Goal: Information Seeking & Learning: Learn about a topic

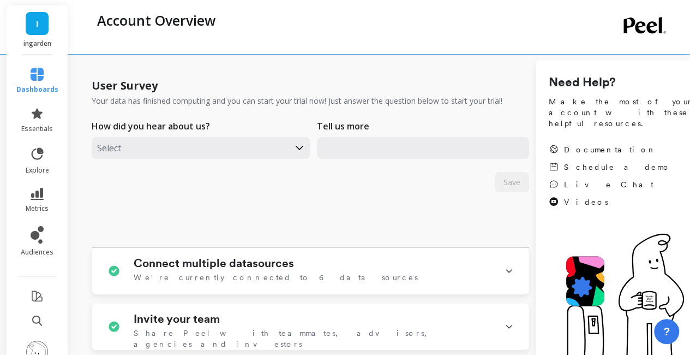
scroll to position [56, 0]
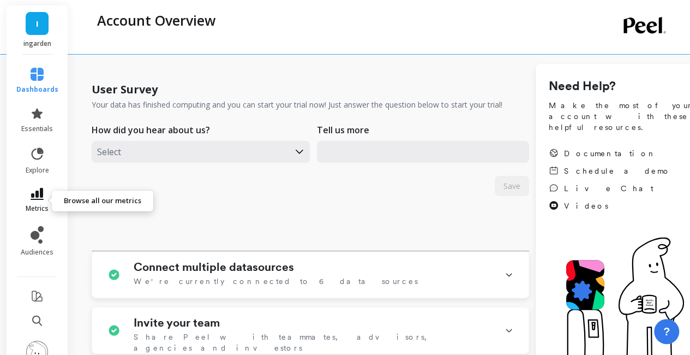
click at [39, 196] on icon at bounding box center [37, 194] width 13 height 12
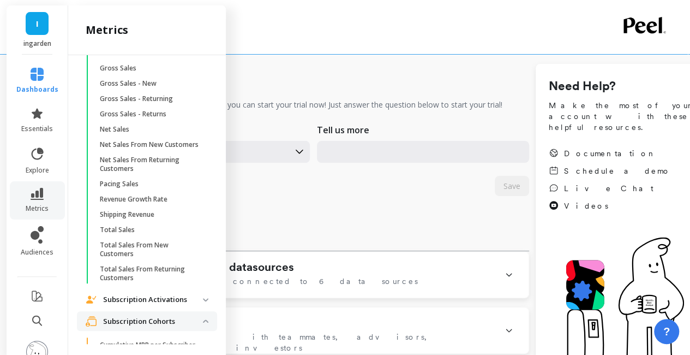
scroll to position [1338, 0]
click at [120, 133] on p "Net Sales" at bounding box center [114, 128] width 29 height 9
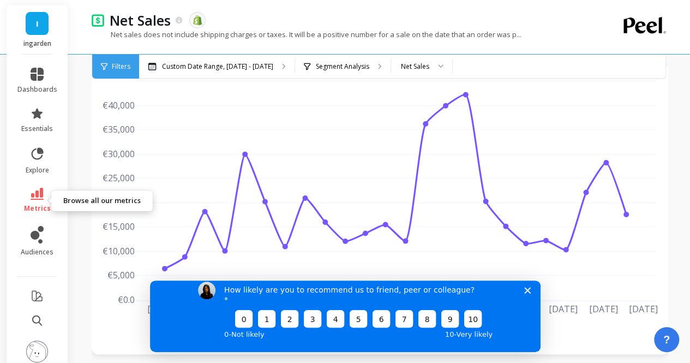
click at [44, 209] on span "metrics" at bounding box center [37, 208] width 27 height 9
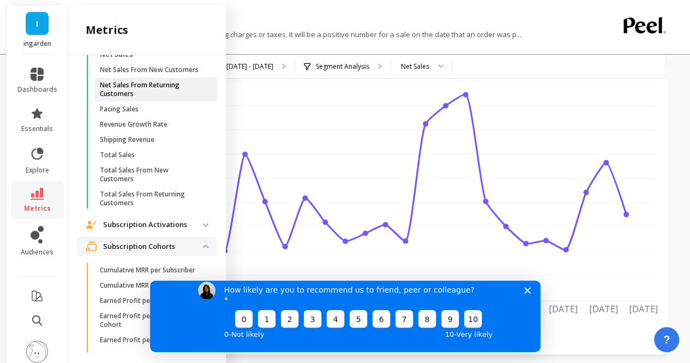
scroll to position [1413, 0]
click at [527, 293] on polygon "Close survey" at bounding box center [527, 290] width 7 height 7
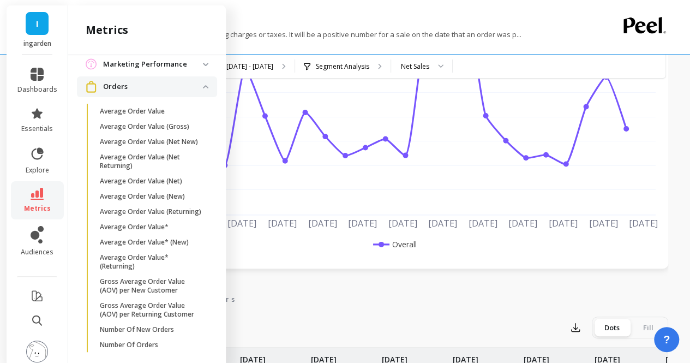
scroll to position [784, 0]
click at [143, 147] on p "Average Order Value (Net New)" at bounding box center [149, 142] width 98 height 9
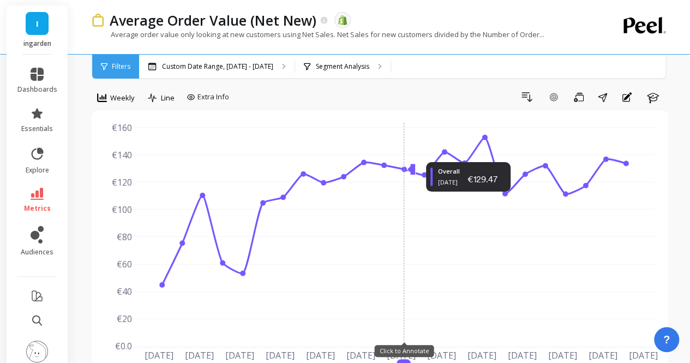
scroll to position [41, 0]
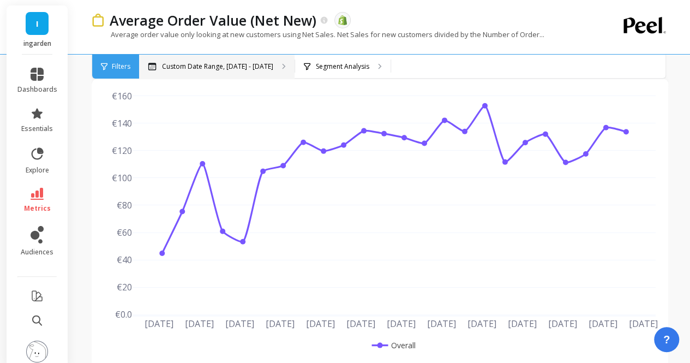
click at [266, 66] on p "Custom Date Range, [DATE] - [DATE]" at bounding box center [217, 66] width 111 height 9
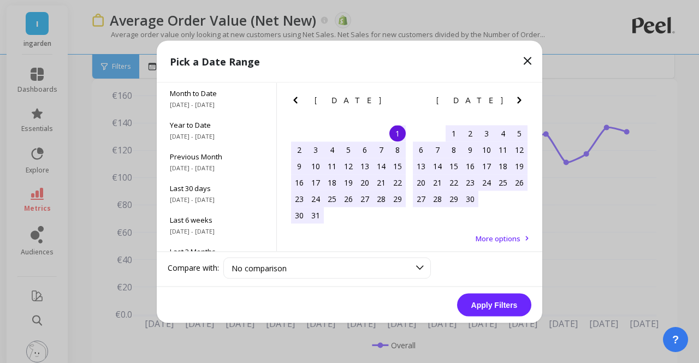
click at [299, 105] on icon "Previous Month" at bounding box center [295, 99] width 13 height 13
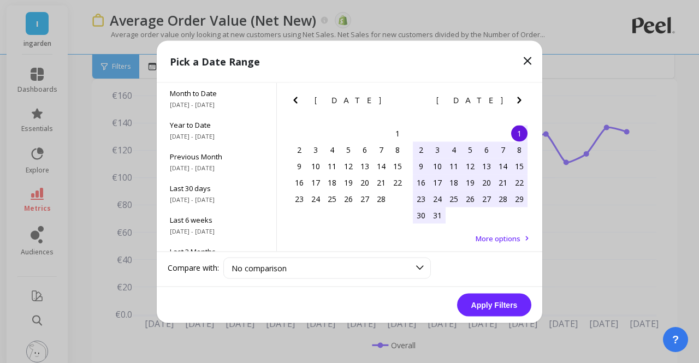
click at [299, 105] on icon "Previous Month" at bounding box center [295, 99] width 13 height 13
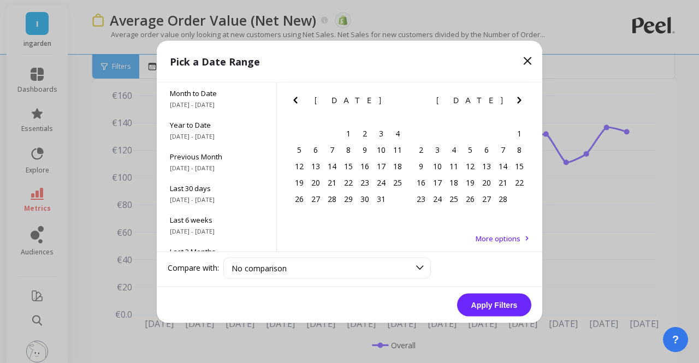
click at [299, 105] on icon "Previous Month" at bounding box center [295, 99] width 13 height 13
click at [469, 132] on div "1" at bounding box center [470, 133] width 16 height 16
click at [518, 99] on icon "Next Month" at bounding box center [519, 99] width 13 height 13
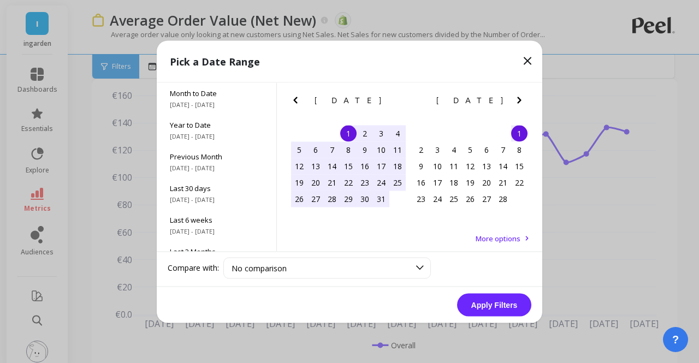
click at [518, 99] on icon "Next Month" at bounding box center [519, 99] width 13 height 13
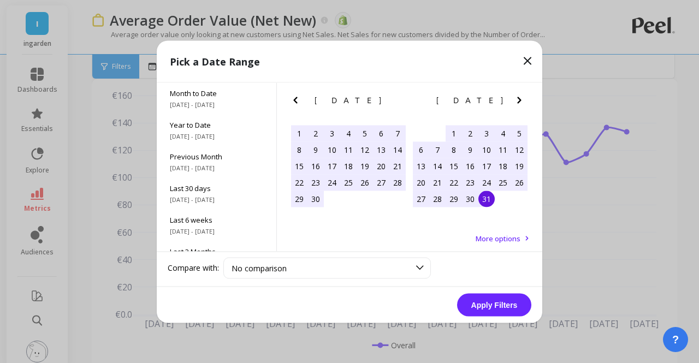
click at [487, 201] on div "31" at bounding box center [486, 198] width 16 height 16
click at [482, 303] on button "Apply Filters" at bounding box center [494, 304] width 74 height 23
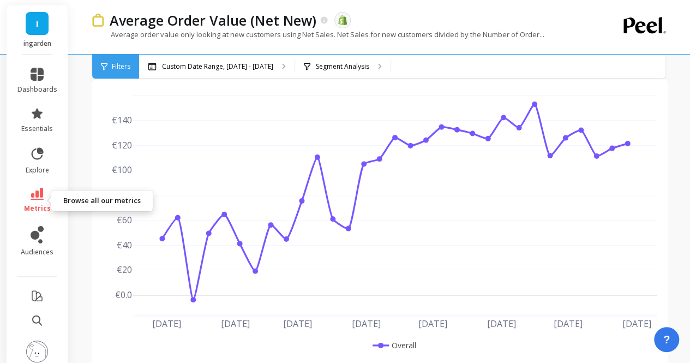
click at [39, 204] on span "metrics" at bounding box center [37, 208] width 27 height 9
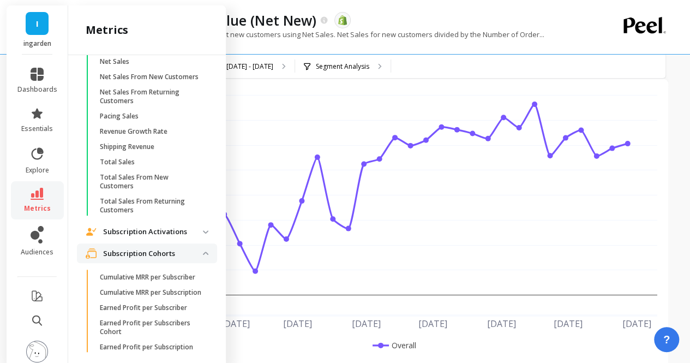
scroll to position [1415, 0]
click at [138, 190] on p "Total Sales From New Customers" at bounding box center [152, 180] width 104 height 17
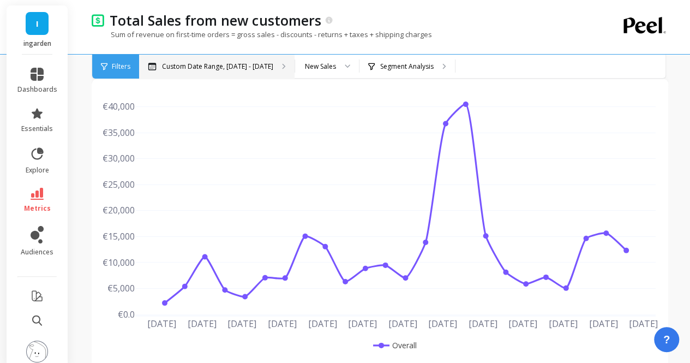
click at [245, 65] on p "Custom Date Range, [DATE] - [DATE]" at bounding box center [217, 66] width 111 height 9
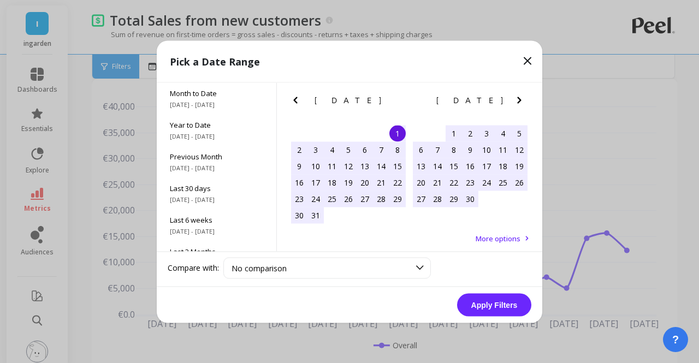
click at [296, 100] on icon "Previous Month" at bounding box center [295, 99] width 13 height 13
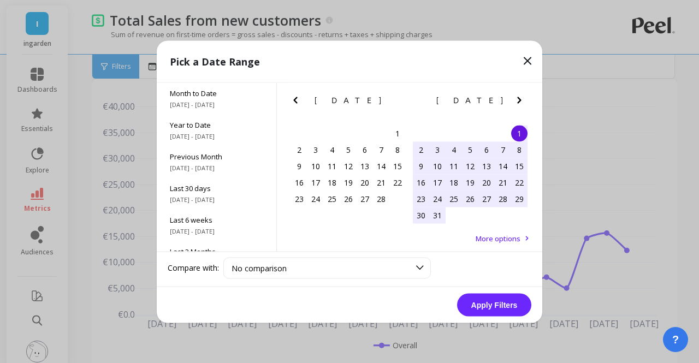
click at [296, 100] on icon "Previous Month" at bounding box center [295, 99] width 13 height 13
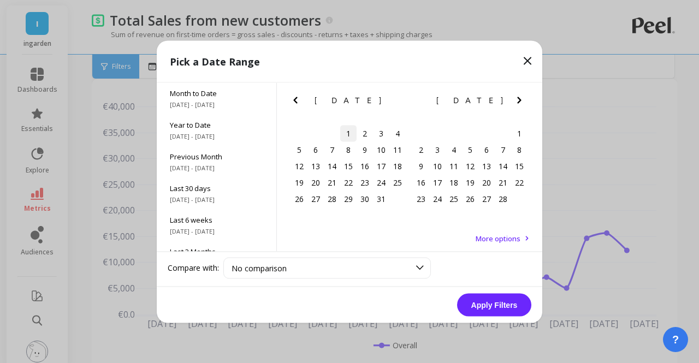
click at [343, 131] on div "1" at bounding box center [348, 133] width 16 height 16
click at [519, 97] on icon "Next Month" at bounding box center [519, 99] width 13 height 13
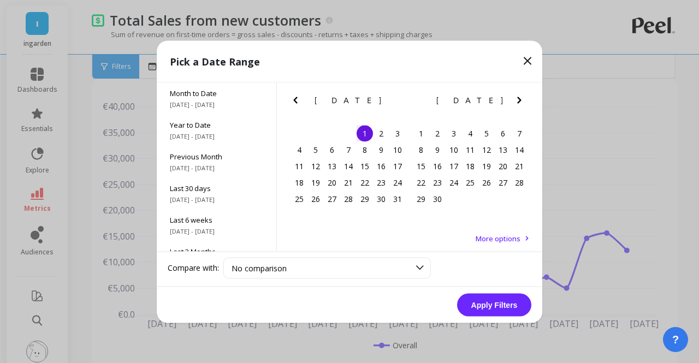
click at [519, 97] on icon "Next Month" at bounding box center [519, 99] width 13 height 13
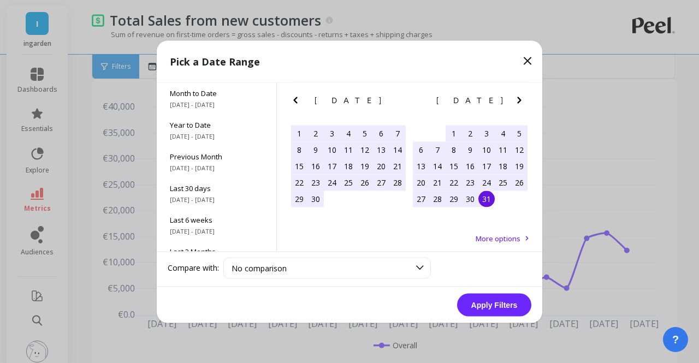
click at [487, 205] on div "31" at bounding box center [486, 198] width 16 height 16
click at [488, 301] on button "Apply Filters" at bounding box center [494, 304] width 74 height 23
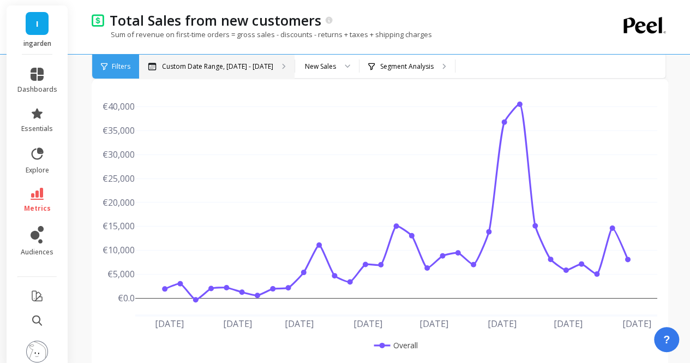
click at [264, 64] on div "Custom Date Range, [DATE] - [DATE]" at bounding box center [217, 67] width 156 height 24
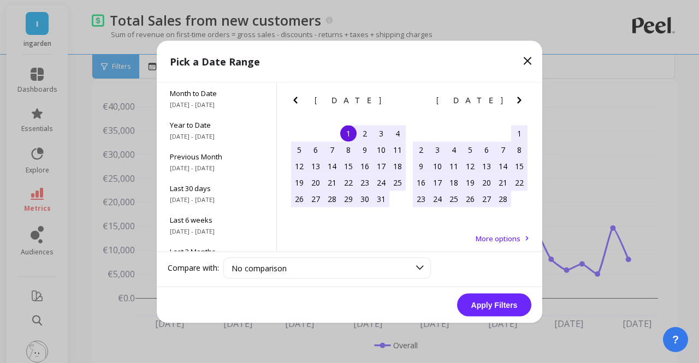
click at [296, 102] on icon "Previous Month" at bounding box center [295, 100] width 4 height 7
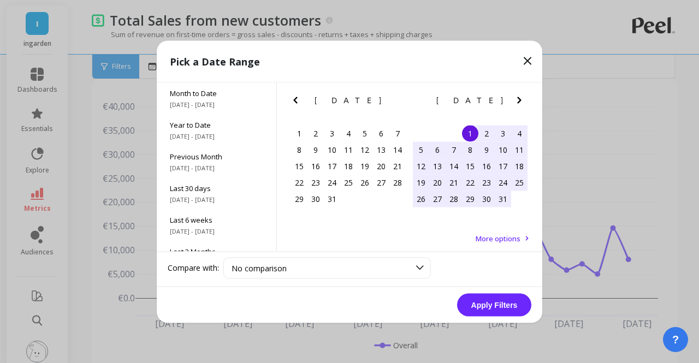
click at [296, 102] on icon "Previous Month" at bounding box center [295, 100] width 4 height 7
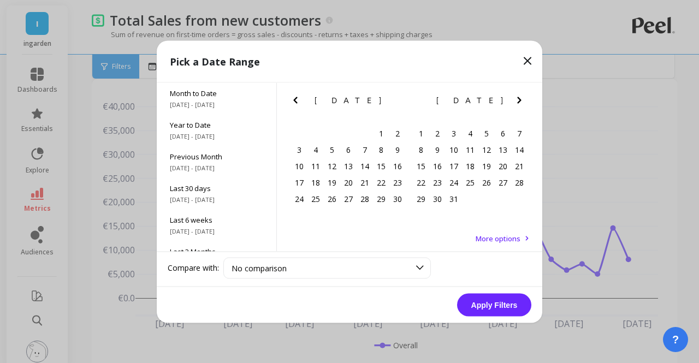
click at [296, 102] on icon "Previous Month" at bounding box center [295, 100] width 4 height 7
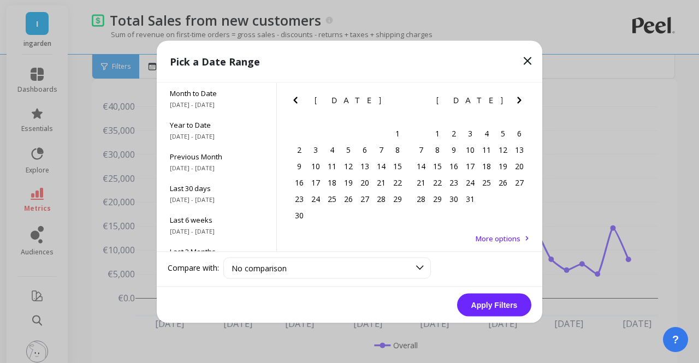
click at [296, 102] on icon "Previous Month" at bounding box center [295, 100] width 4 height 7
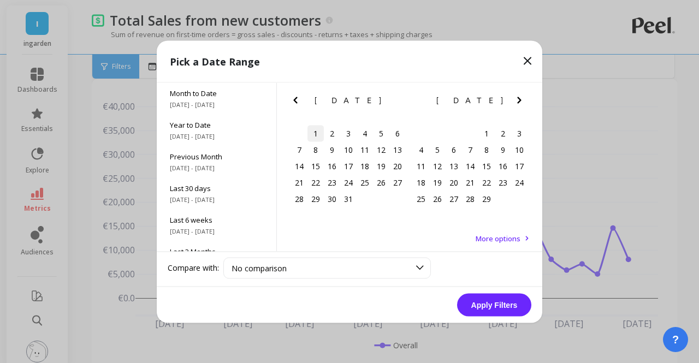
click at [318, 134] on div "1" at bounding box center [315, 133] width 16 height 16
click at [522, 101] on icon "Next Month" at bounding box center [519, 99] width 13 height 13
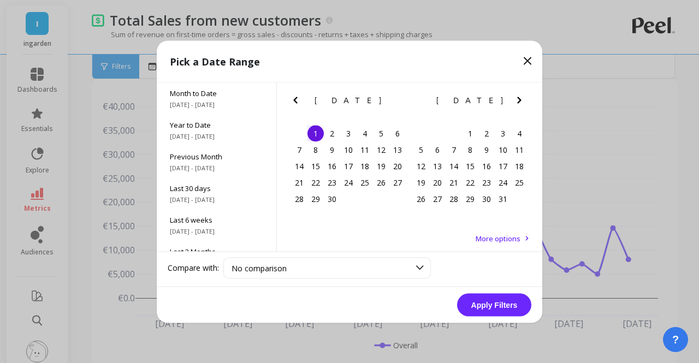
click at [522, 101] on icon "Next Month" at bounding box center [519, 99] width 13 height 13
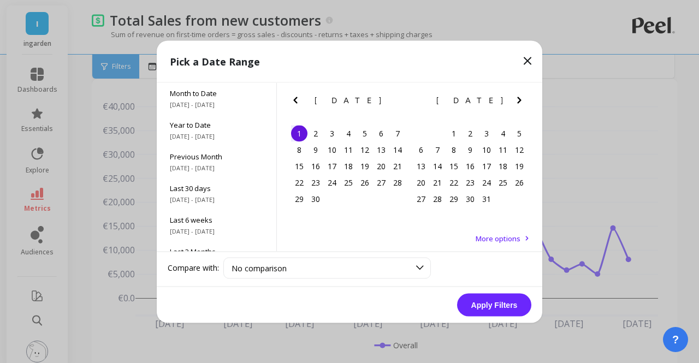
click at [522, 101] on icon "Next Month" at bounding box center [519, 99] width 13 height 13
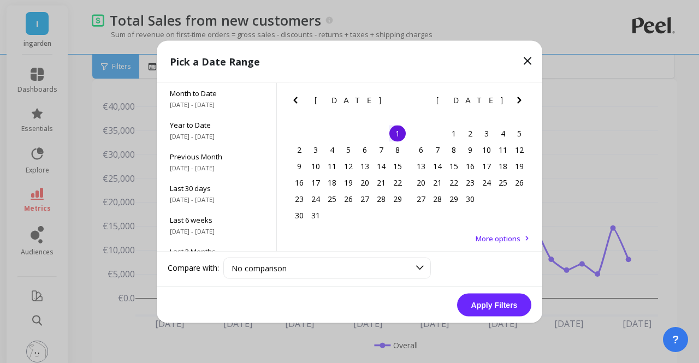
click at [522, 101] on icon "Next Month" at bounding box center [519, 99] width 13 height 13
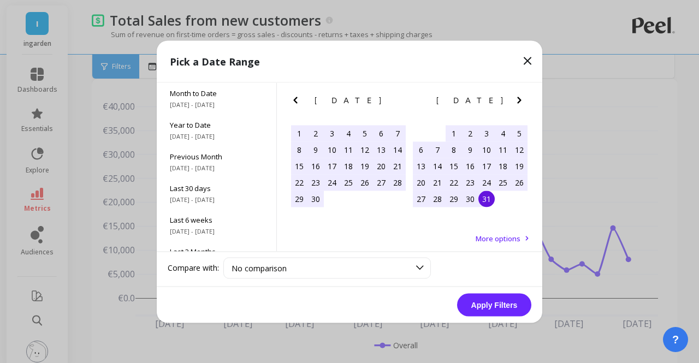
click at [486, 193] on div "31" at bounding box center [486, 198] width 16 height 16
click at [481, 299] on button "Apply Filters" at bounding box center [494, 304] width 74 height 23
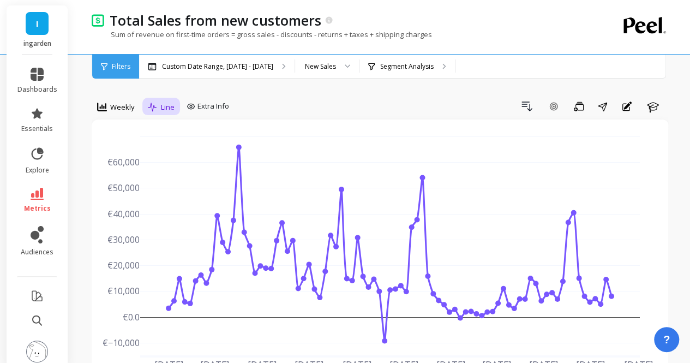
click at [167, 108] on span "Line" at bounding box center [168, 107] width 14 height 10
click at [174, 131] on div "Line" at bounding box center [183, 132] width 62 height 10
click at [425, 72] on div "Segment Analysis" at bounding box center [408, 67] width 96 height 24
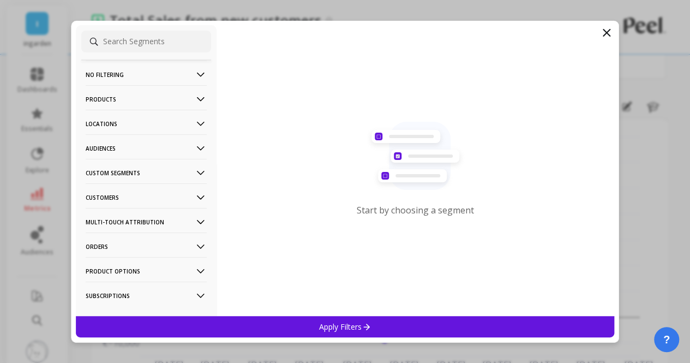
click at [604, 28] on icon at bounding box center [606, 32] width 13 height 13
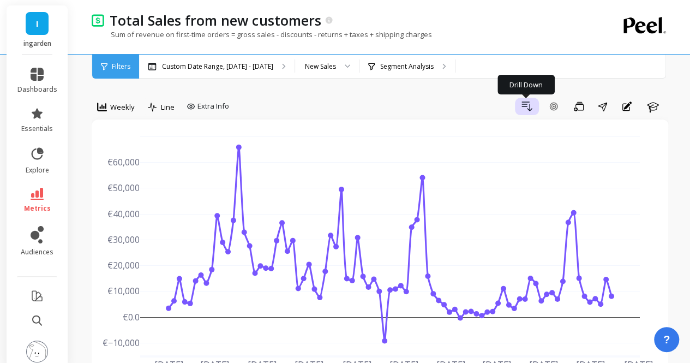
click at [523, 112] on icon "button" at bounding box center [527, 106] width 13 height 13
click at [215, 111] on span "Extra Info" at bounding box center [214, 106] width 32 height 11
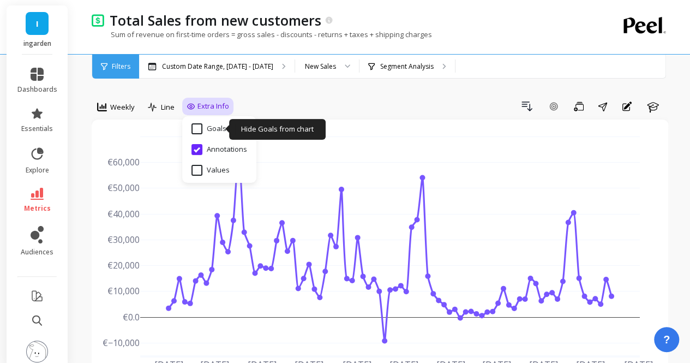
click at [209, 128] on input "Goals" at bounding box center [209, 128] width 35 height 11
click at [198, 128] on input "Goals" at bounding box center [209, 128] width 35 height 11
checkbox input "false"
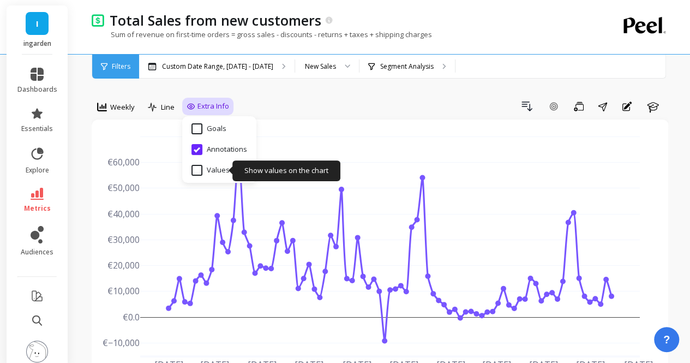
click at [197, 169] on input "Values" at bounding box center [211, 170] width 38 height 11
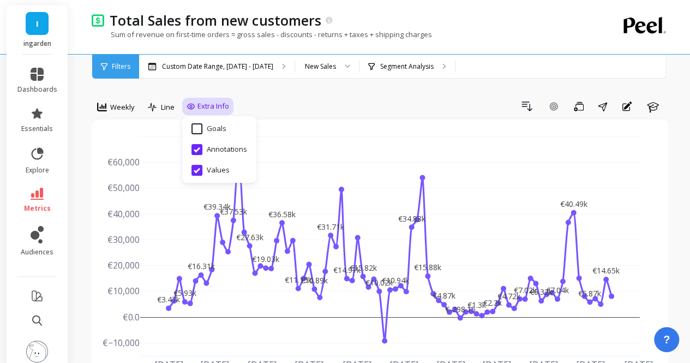
click at [197, 169] on input "Values" at bounding box center [211, 170] width 38 height 11
checkbox input "false"
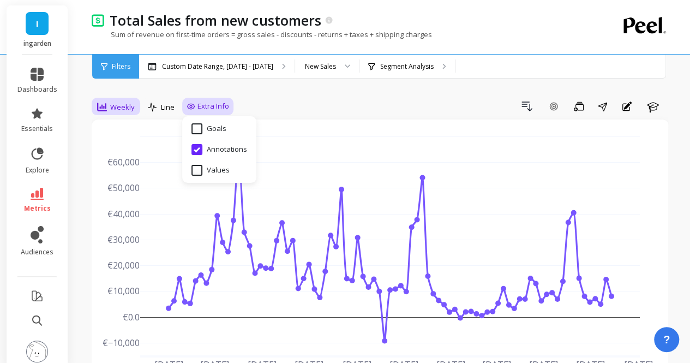
click at [121, 110] on span "Weekly" at bounding box center [122, 107] width 25 height 10
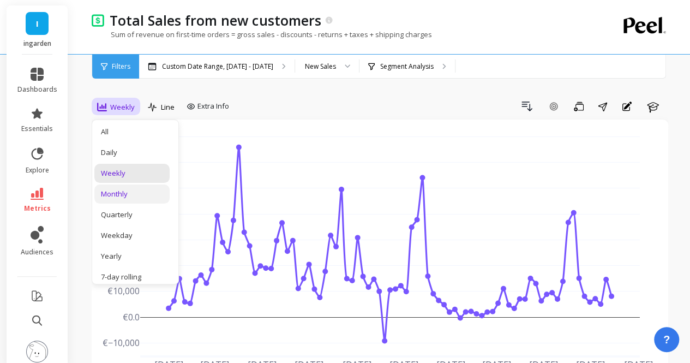
click at [129, 192] on div "Monthly" at bounding box center [132, 194] width 62 height 10
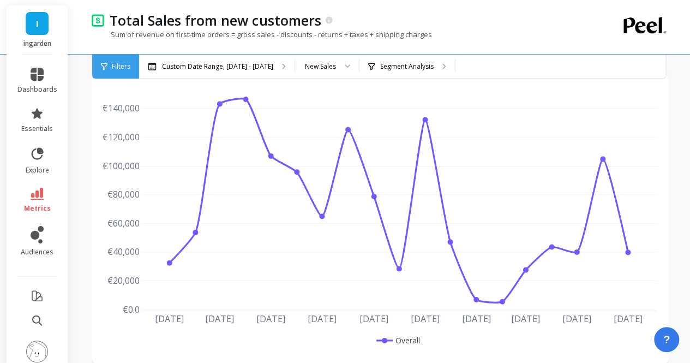
scroll to position [492, 0]
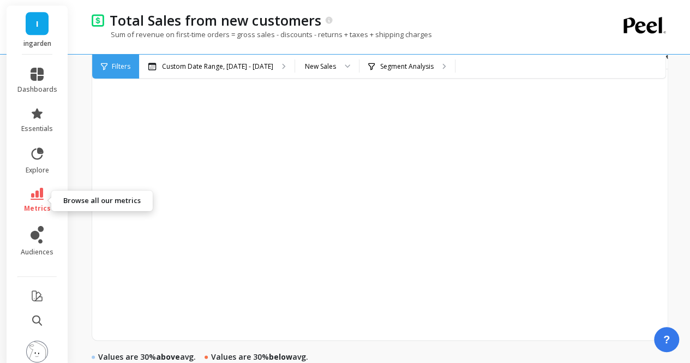
click at [24, 207] on span "metrics" at bounding box center [37, 208] width 27 height 9
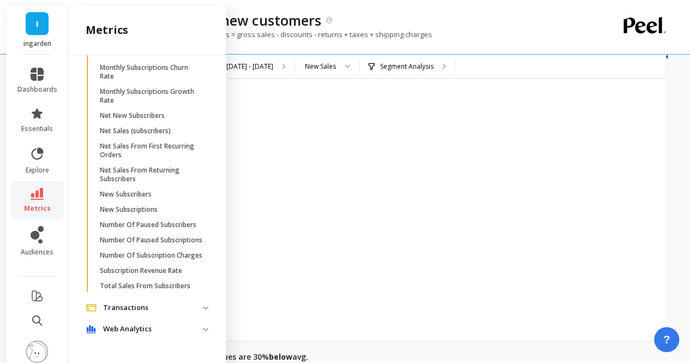
scroll to position [2161, 0]
click at [160, 183] on p "Net Sales From Returning Subscribers" at bounding box center [152, 174] width 104 height 17
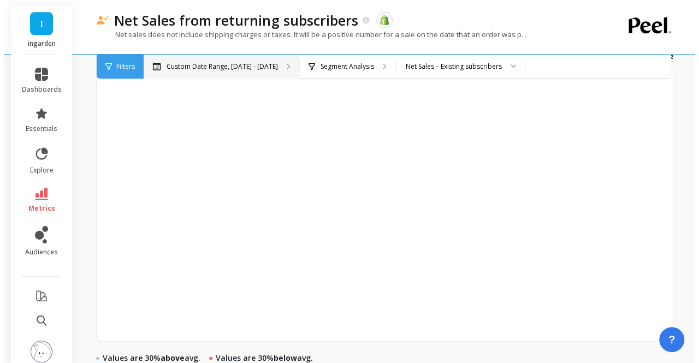
scroll to position [492, 0]
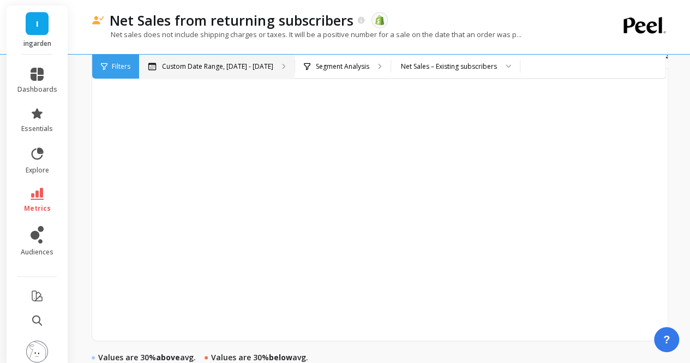
click at [255, 64] on p "Custom Date Range, [DATE] - [DATE]" at bounding box center [217, 66] width 111 height 9
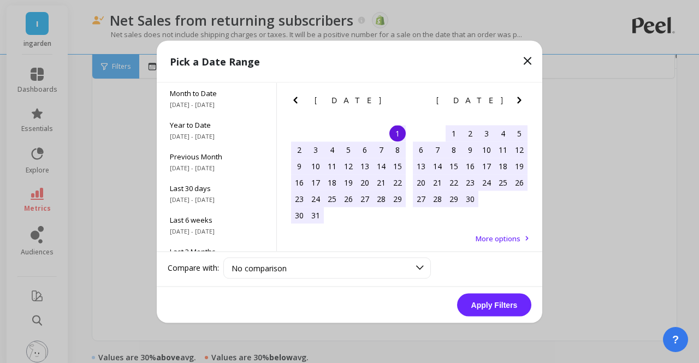
click at [291, 97] on icon "Previous Month" at bounding box center [295, 99] width 13 height 13
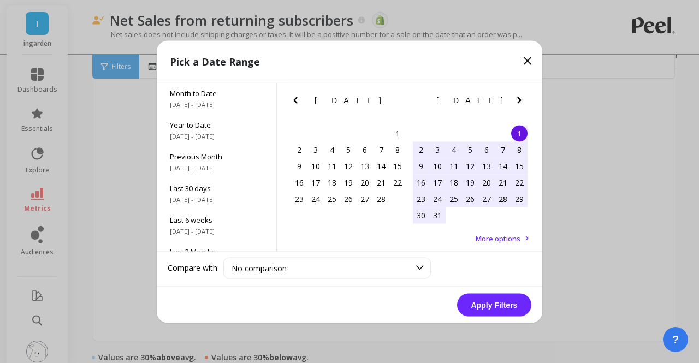
click at [291, 97] on icon "Previous Month" at bounding box center [295, 99] width 13 height 13
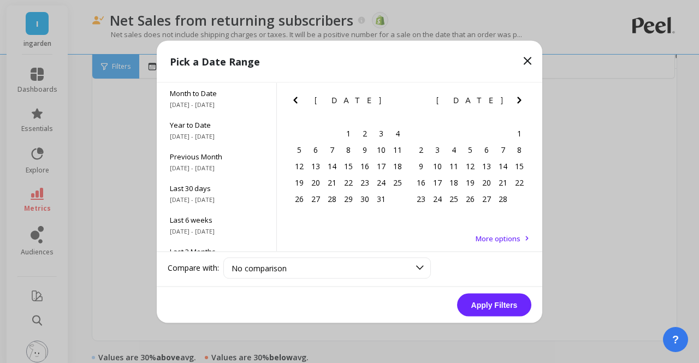
click at [291, 97] on icon "Previous Month" at bounding box center [295, 99] width 13 height 13
click at [518, 99] on icon "Next Month" at bounding box center [519, 99] width 13 height 13
click at [467, 134] on div "1" at bounding box center [470, 133] width 16 height 16
click at [517, 103] on icon "Next Month" at bounding box center [519, 100] width 4 height 7
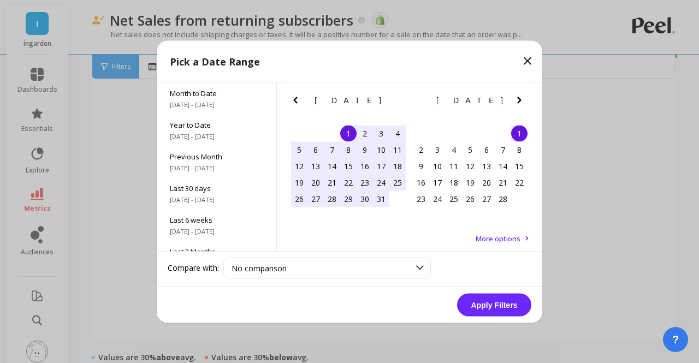
click at [517, 103] on icon "Next Month" at bounding box center [519, 100] width 4 height 7
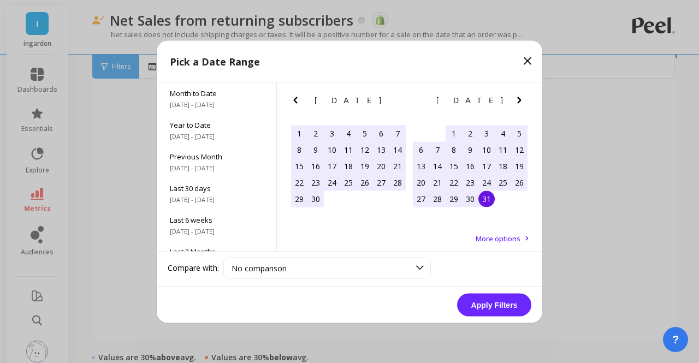
click at [484, 200] on div "31" at bounding box center [486, 198] width 16 height 16
click at [492, 312] on button "Apply Filters" at bounding box center [494, 304] width 74 height 23
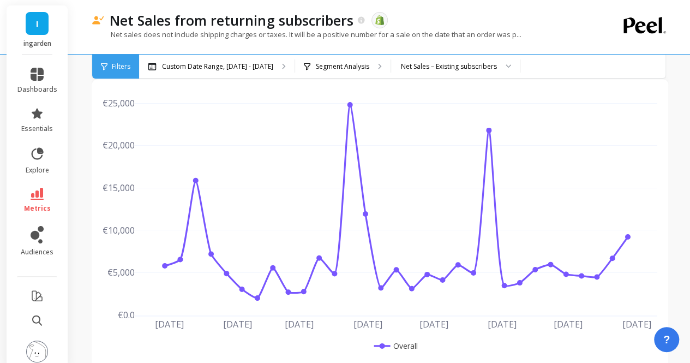
scroll to position [41, 0]
click at [261, 65] on p "Custom Date Range, [DATE] - [DATE]" at bounding box center [217, 66] width 111 height 9
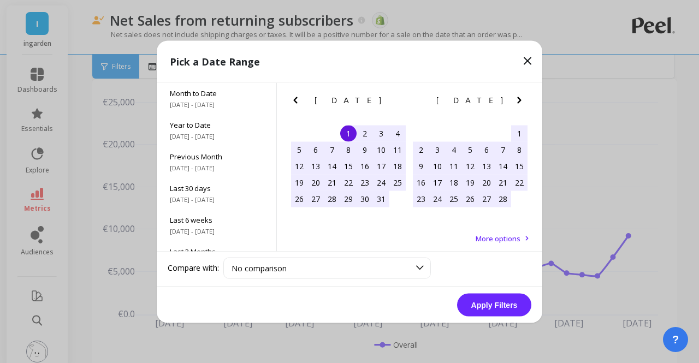
click at [297, 102] on icon "Previous Month" at bounding box center [295, 100] width 4 height 7
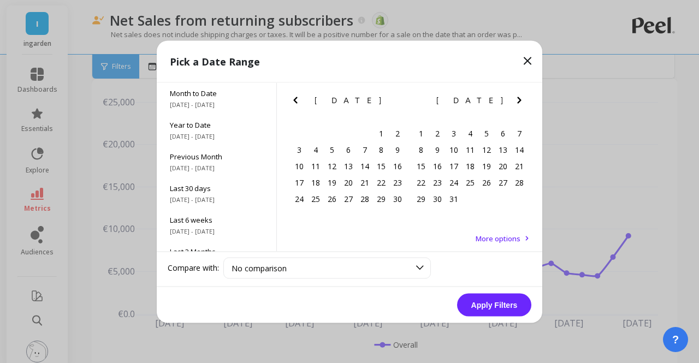
click at [297, 102] on icon "Previous Month" at bounding box center [295, 100] width 4 height 7
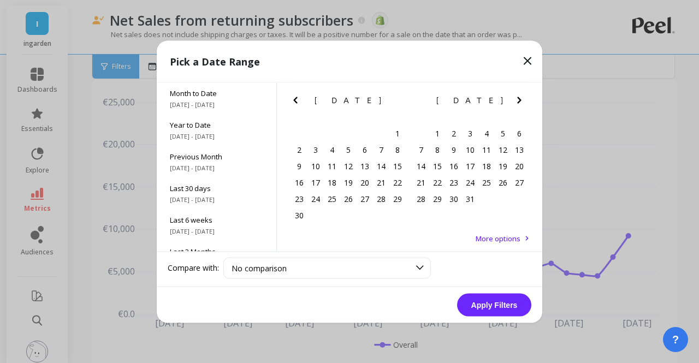
click at [297, 102] on icon "Previous Month" at bounding box center [295, 100] width 4 height 7
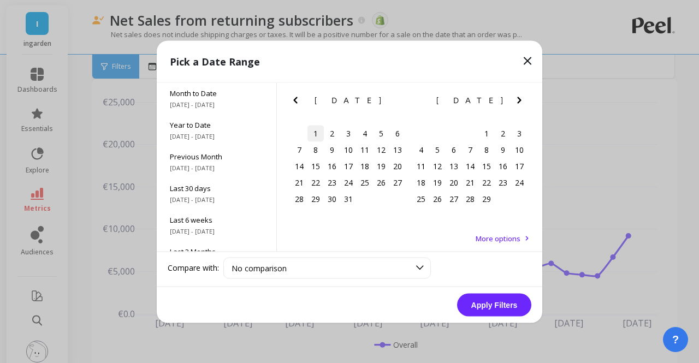
drag, startPoint x: 297, startPoint y: 102, endPoint x: 320, endPoint y: 135, distance: 40.0
click at [320, 135] on div "[DATE] Su Mo Tu We Th Fr Sa 31 1 2 3 4 5 6 7 8 9 10 11 12 13 14 15 16 17 18 19 …" at bounding box center [349, 146] width 122 height 128
click at [316, 134] on div "1" at bounding box center [315, 133] width 16 height 16
click at [525, 98] on icon "Next Month" at bounding box center [519, 99] width 13 height 13
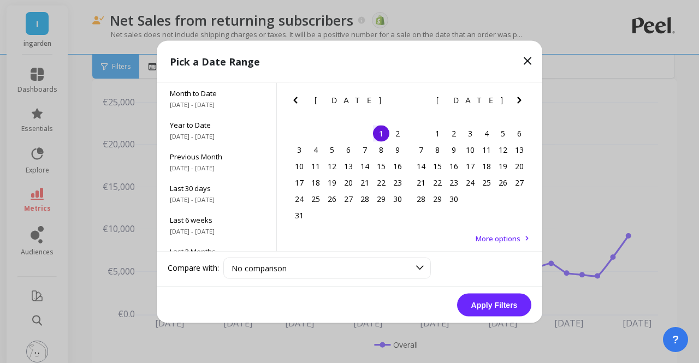
click at [524, 98] on icon "Next Month" at bounding box center [519, 99] width 13 height 13
click at [524, 97] on icon "Next Month" at bounding box center [519, 99] width 13 height 13
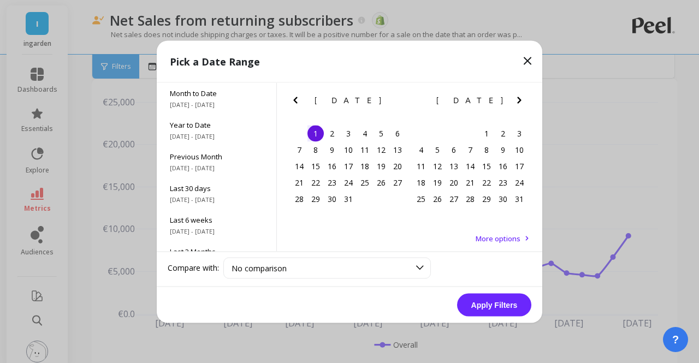
click at [524, 97] on icon "Next Month" at bounding box center [519, 99] width 13 height 13
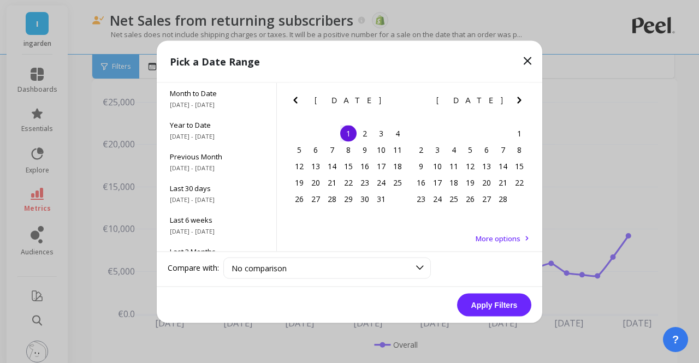
click at [524, 97] on icon "Next Month" at bounding box center [519, 99] width 13 height 13
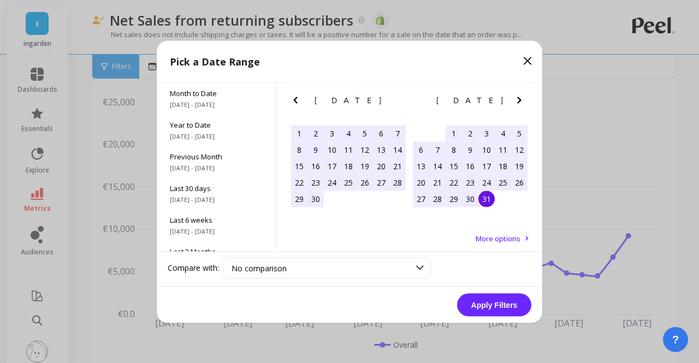
click at [485, 205] on div "31" at bounding box center [486, 198] width 16 height 16
click at [489, 296] on button "Apply Filters" at bounding box center [494, 304] width 74 height 23
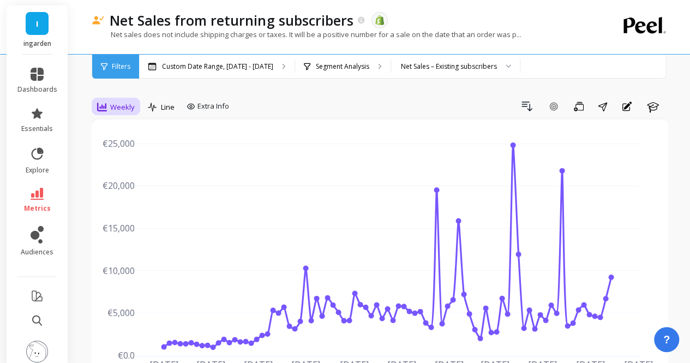
click at [129, 104] on span "Weekly" at bounding box center [122, 107] width 25 height 10
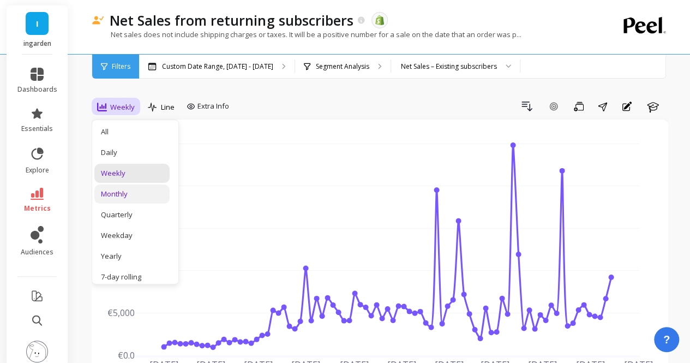
click at [141, 191] on div "Monthly" at bounding box center [132, 194] width 62 height 10
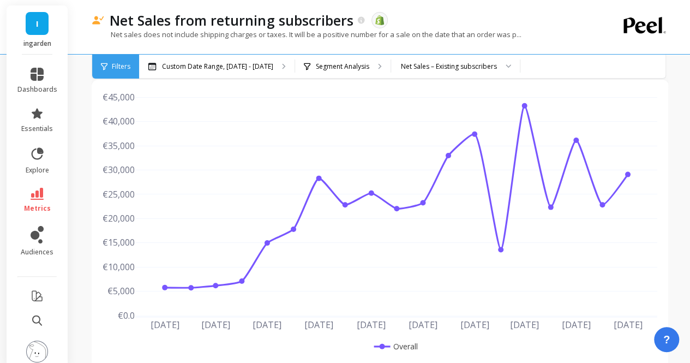
scroll to position [41, 0]
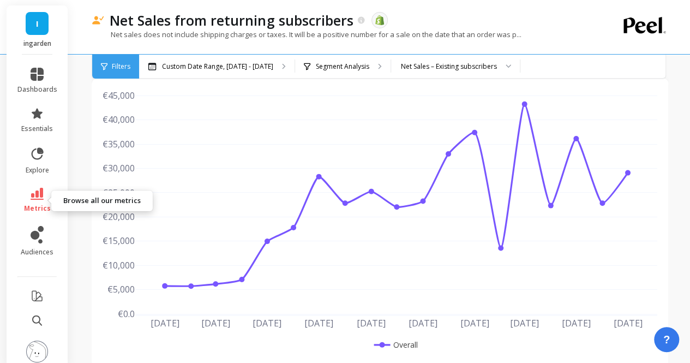
click at [31, 199] on icon at bounding box center [37, 194] width 13 height 12
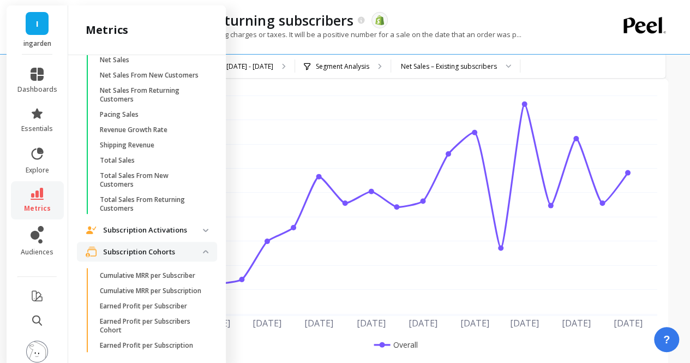
scroll to position [1407, 0]
click at [128, 213] on p "Total Sales From Returning Customers" at bounding box center [152, 204] width 104 height 17
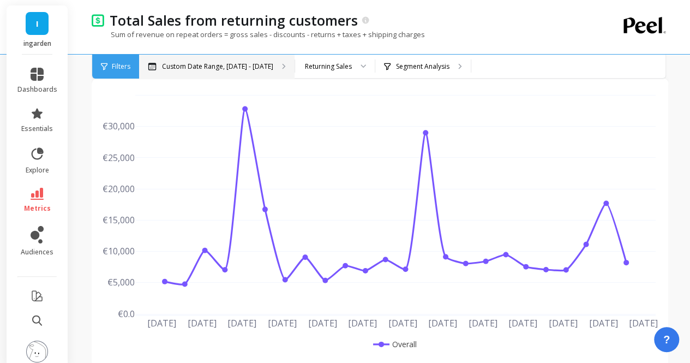
click at [184, 67] on p "Custom Date Range, [DATE] - [DATE]" at bounding box center [217, 66] width 111 height 9
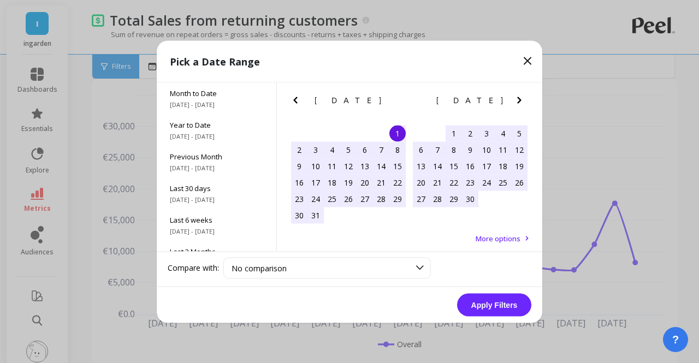
click at [302, 93] on button "Previous Month" at bounding box center [297, 101] width 17 height 17
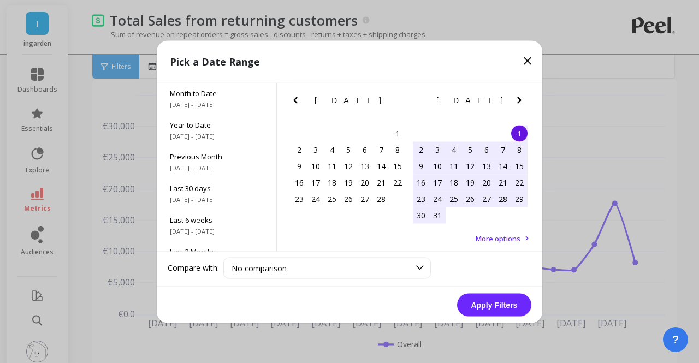
click at [302, 93] on button "Previous Month" at bounding box center [297, 101] width 17 height 17
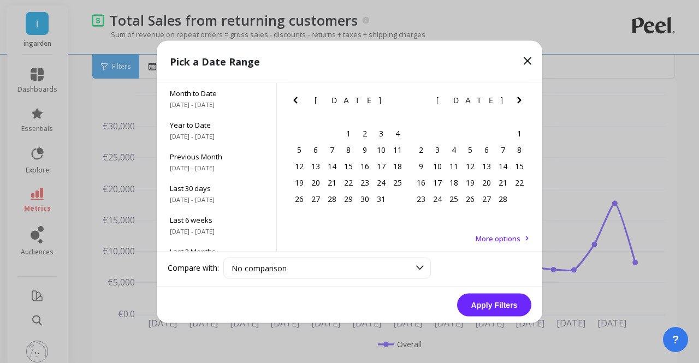
click at [302, 93] on button "Previous Month" at bounding box center [297, 101] width 17 height 17
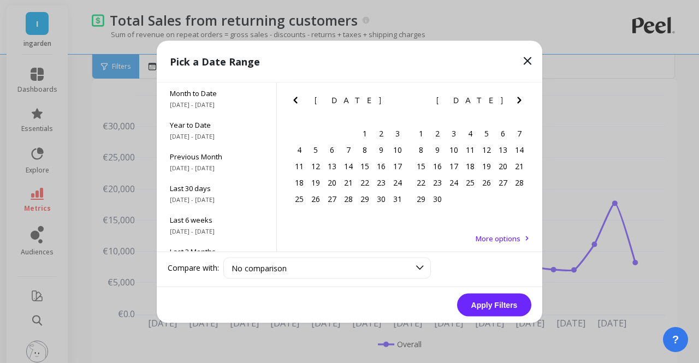
click at [302, 93] on button "Previous Month" at bounding box center [297, 101] width 17 height 17
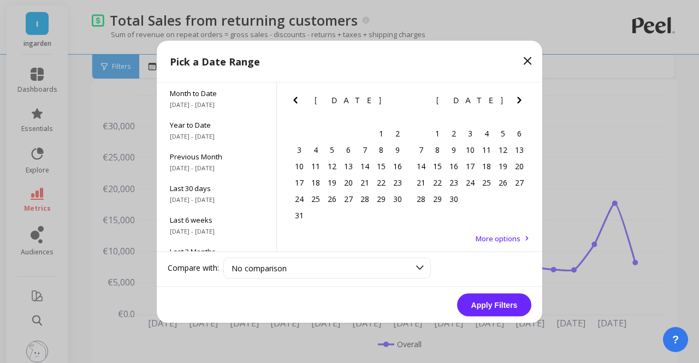
click at [302, 93] on button "Previous Month" at bounding box center [297, 101] width 17 height 17
click at [319, 134] on div "1" at bounding box center [315, 133] width 16 height 16
click at [519, 103] on icon "Next Month" at bounding box center [519, 99] width 13 height 13
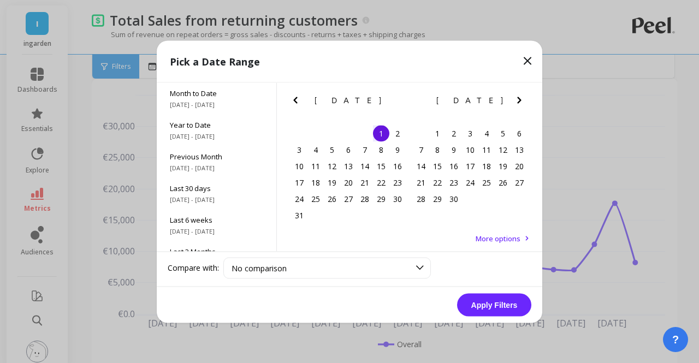
click at [519, 103] on icon "Next Month" at bounding box center [519, 99] width 13 height 13
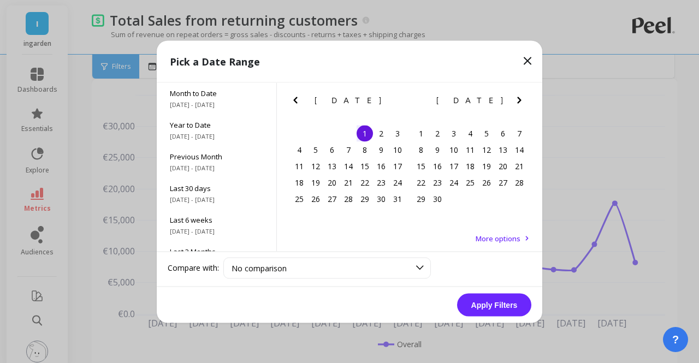
click at [519, 103] on icon "Next Month" at bounding box center [519, 99] width 13 height 13
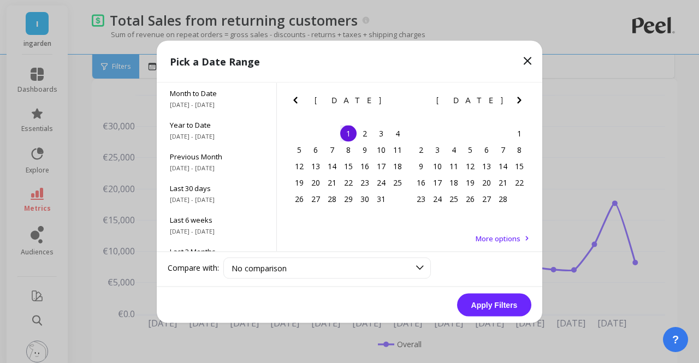
click at [519, 103] on icon "Next Month" at bounding box center [519, 99] width 13 height 13
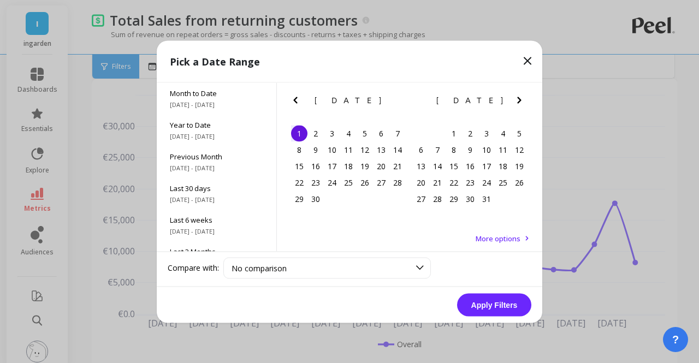
click at [519, 103] on icon "Next Month" at bounding box center [519, 99] width 13 height 13
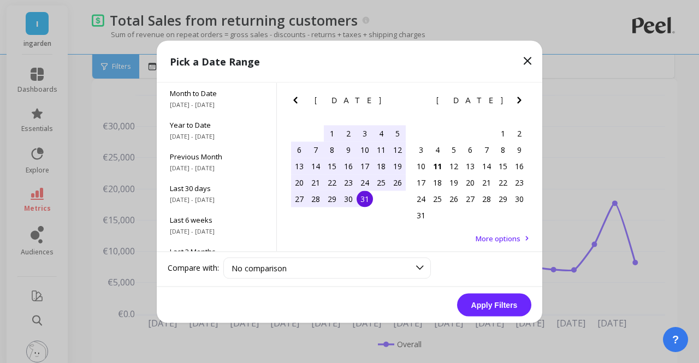
click at [366, 199] on div "31" at bounding box center [364, 198] width 16 height 16
click at [480, 302] on button "Apply Filters" at bounding box center [494, 304] width 74 height 23
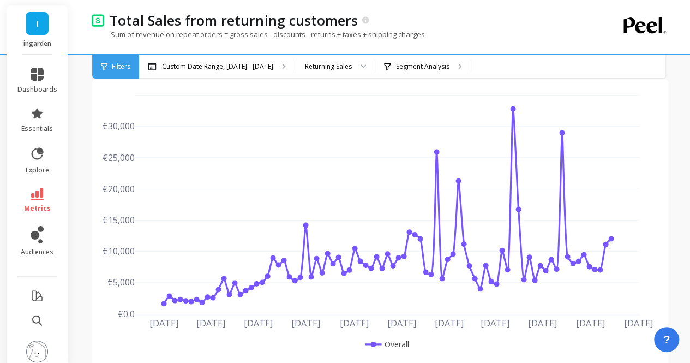
click at [127, 73] on div "Filters" at bounding box center [115, 67] width 47 height 24
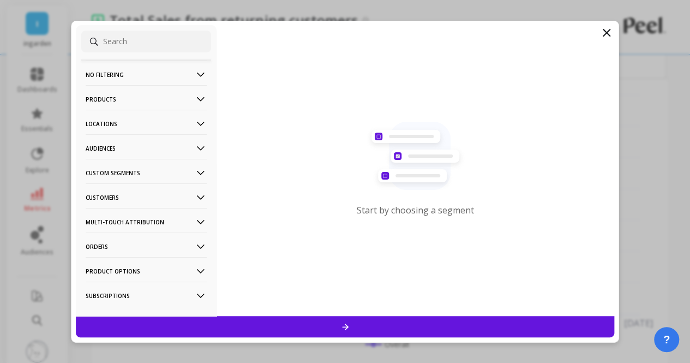
click at [604, 33] on icon at bounding box center [606, 32] width 13 height 13
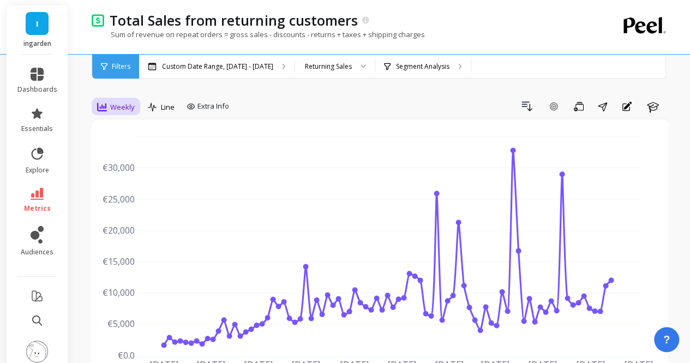
click at [115, 100] on div "Weekly" at bounding box center [116, 107] width 44 height 19
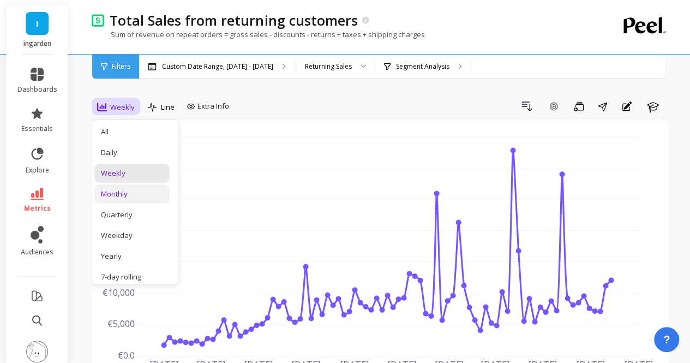
click at [144, 194] on div "Monthly" at bounding box center [132, 194] width 62 height 10
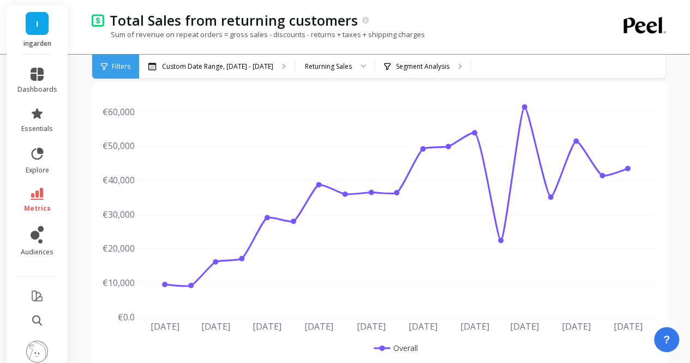
scroll to position [39, 0]
